Goal: Information Seeking & Learning: Compare options

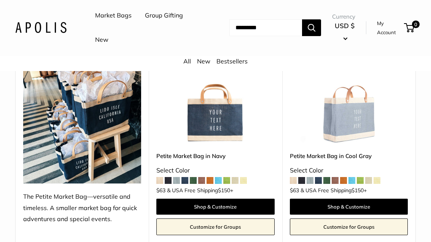
scroll to position [167, 0]
click at [424, 24] on div "Market Bags Group Gifting New Need help? Text Us: 20919 hello@apolisglobal.com …" at bounding box center [215, 28] width 431 height 49
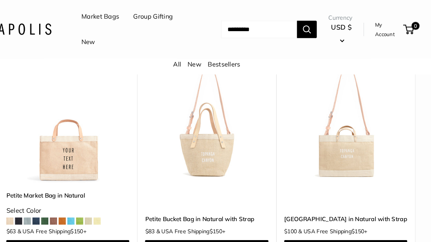
scroll to position [371, 0]
click at [23, 209] on span at bounding box center [26, 212] width 7 height 7
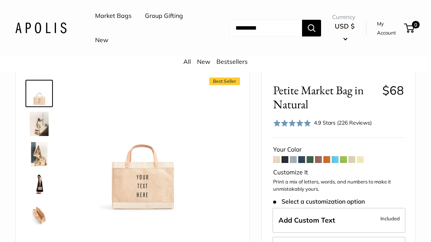
scroll to position [32, 0]
click at [33, 124] on img at bounding box center [39, 123] width 24 height 24
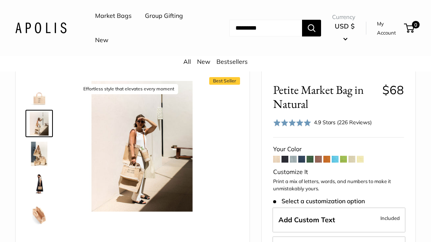
click at [286, 160] on span at bounding box center [284, 159] width 7 height 7
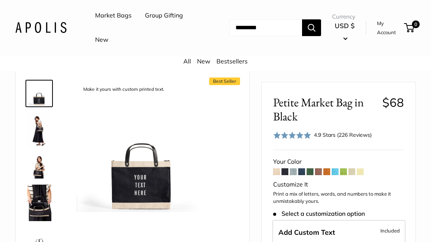
scroll to position [32, 0]
click at [321, 174] on span at bounding box center [318, 171] width 7 height 7
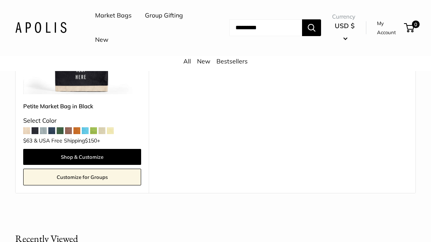
scroll to position [1877, 0]
